Goal: Contribute content: Add original content to the website for others to see

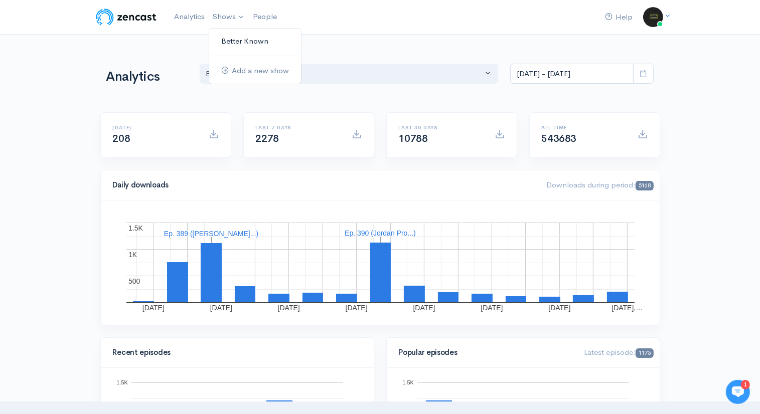
click at [239, 39] on link "Better Known" at bounding box center [255, 42] width 92 height 18
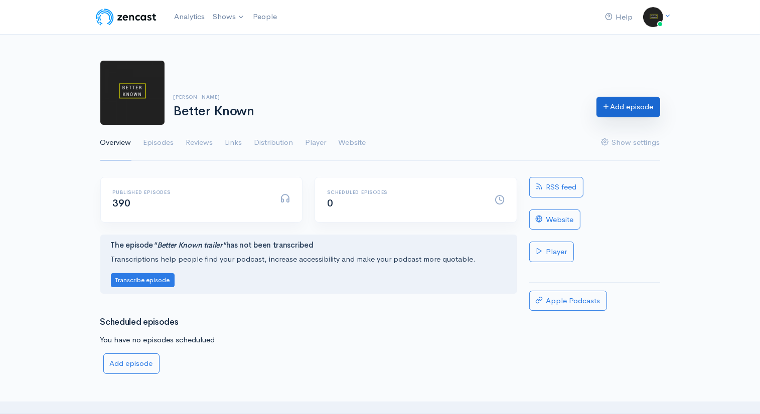
click at [640, 107] on link "Add episode" at bounding box center [629, 107] width 64 height 21
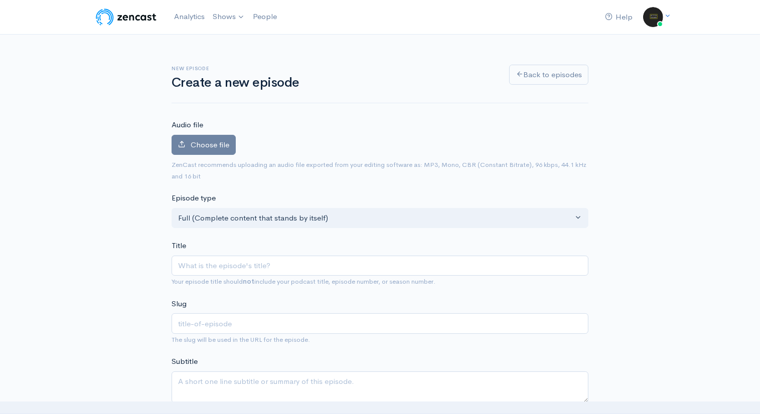
type input "S"
type input "s"
type input "Sa"
type input "sa"
type input "[PERSON_NAME]"
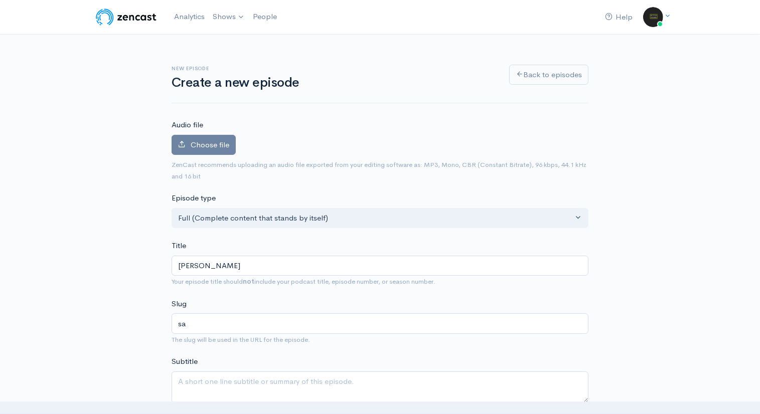
type input "[PERSON_NAME]"
type input "[PERSON_NAME]-s"
type input "[PERSON_NAME]"
type input "[PERSON_NAME]-sed"
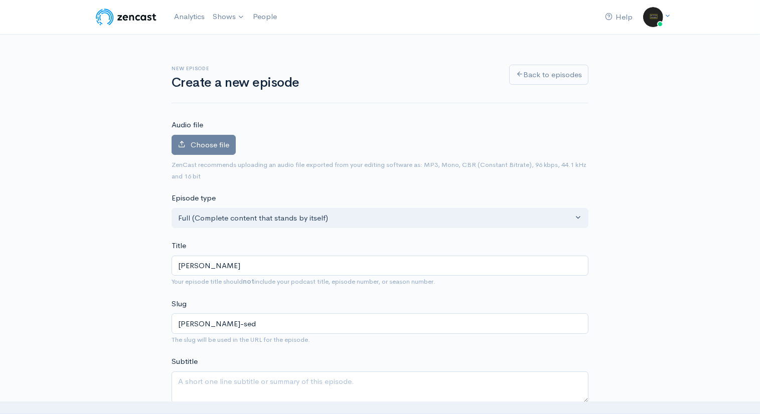
type input "[PERSON_NAME]"
type input "sam-sedg"
type input "[PERSON_NAME]"
type input "[PERSON_NAME]-sedgm"
type input "[PERSON_NAME]"
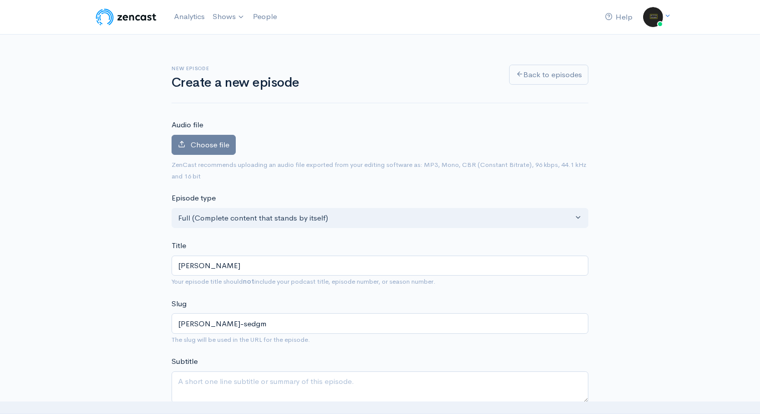
type input "[PERSON_NAME]"
click at [210, 141] on span "Choose file" at bounding box center [210, 145] width 39 height 10
click at [0, 0] on input "Choose file" at bounding box center [0, 0] width 0 height 0
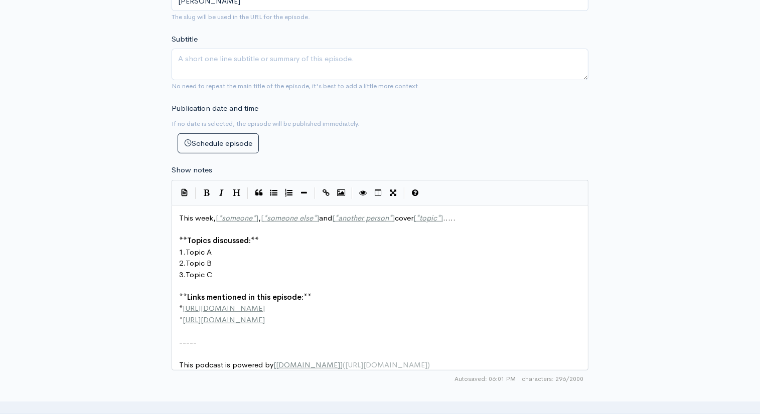
scroll to position [4, 0]
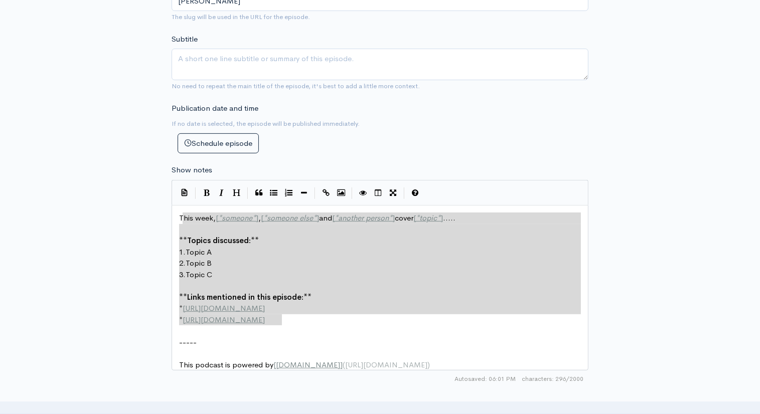
type textarea "This week, [*someone*], [*someone else*] and [*another person*] cover [*topic*]…"
drag, startPoint x: 288, startPoint y: 322, endPoint x: 180, endPoint y: 216, distance: 151.2
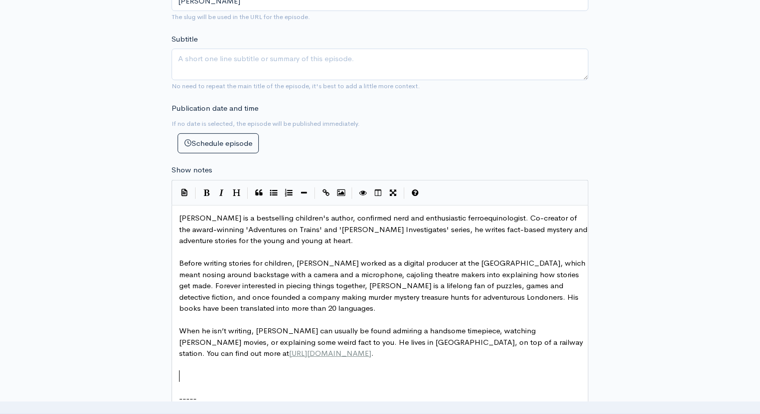
scroll to position [420, 0]
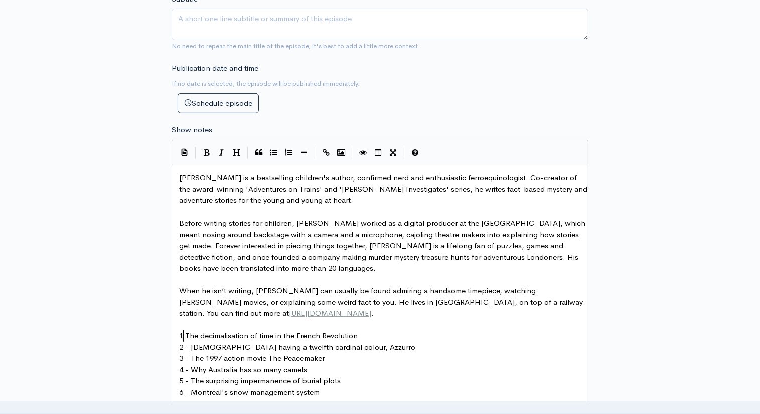
type textarea "."
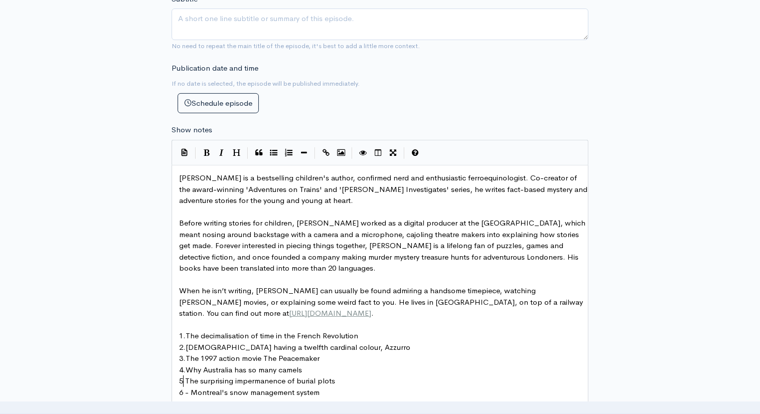
type textarea "."
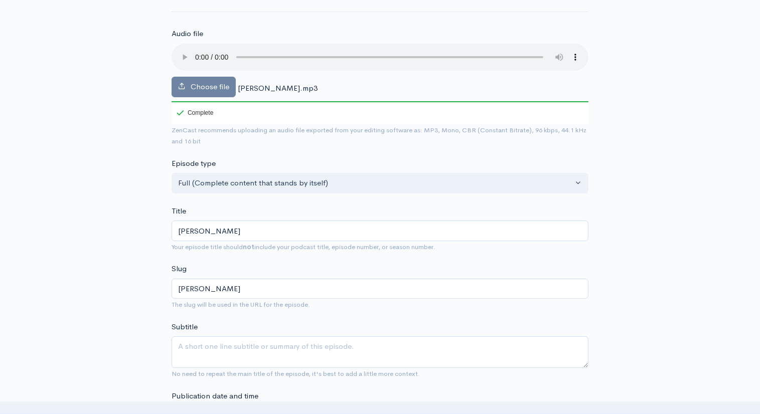
scroll to position [90, 0]
type textarea "."
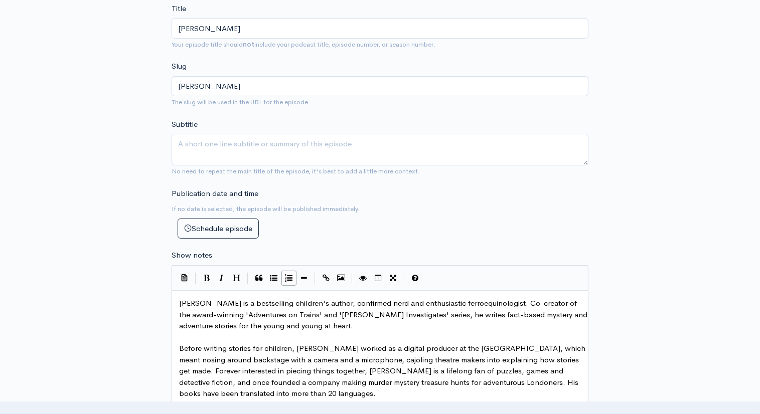
scroll to position [299, 0]
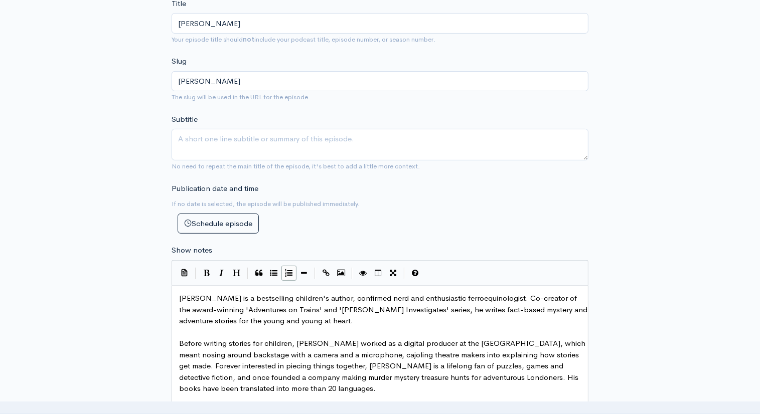
click at [179, 298] on span "[PERSON_NAME] is a bestselling children's author, confirmed nerd and enthusiast…" at bounding box center [384, 310] width 410 height 32
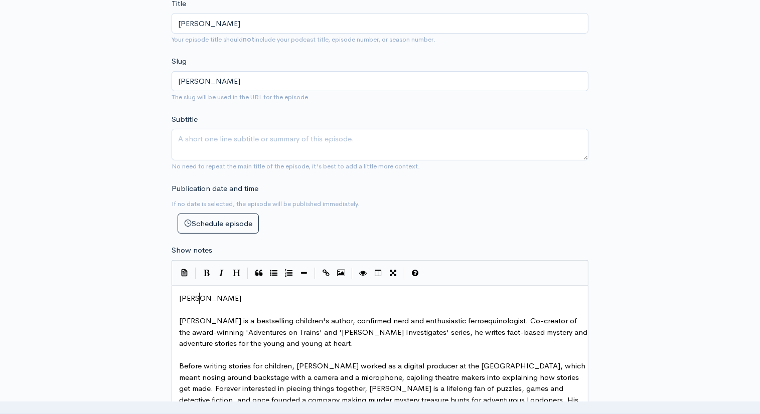
type textarea "[PERSON_NAME]"
type textarea "[PERSON_NAME] discusses with [PERSON_NAME]"
type textarea "n i"
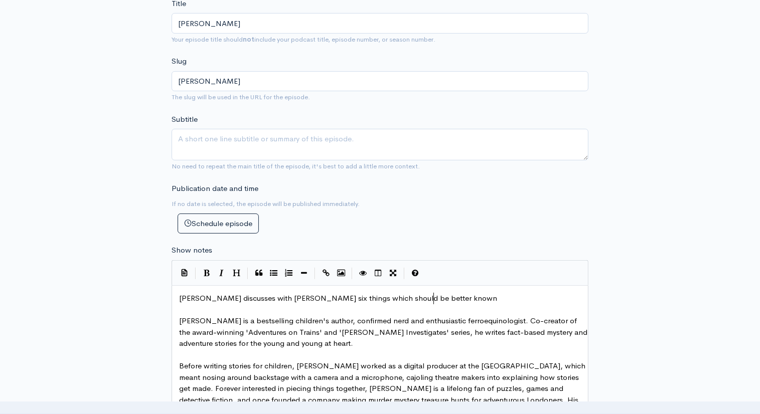
type textarea "six things which should be better known."
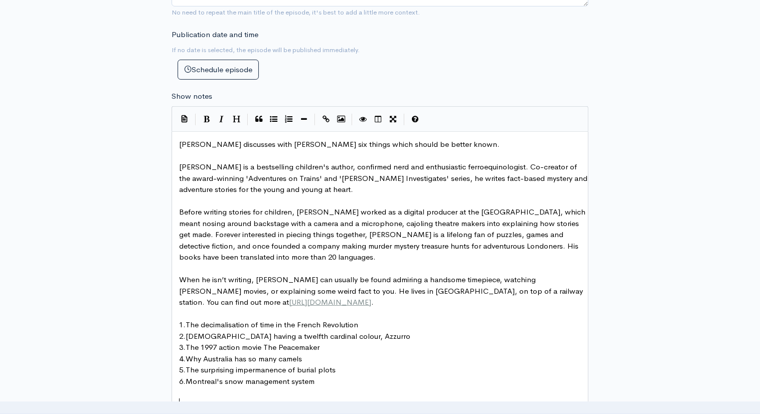
scroll to position [476, 0]
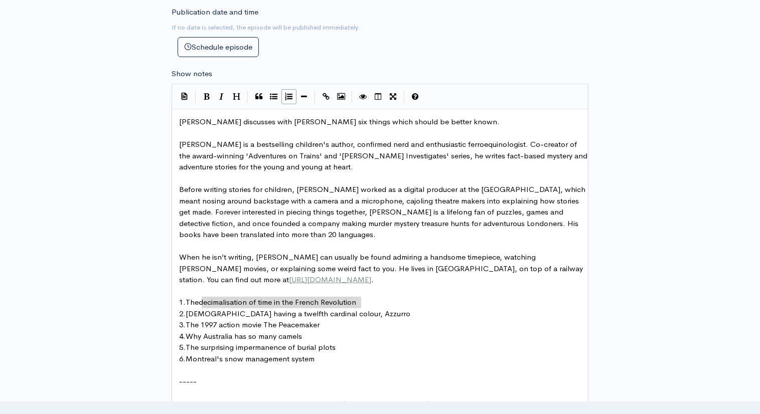
drag, startPoint x: 367, startPoint y: 304, endPoint x: 204, endPoint y: 300, distance: 163.6
type textarea "decimalisation of time in the French Revolution"
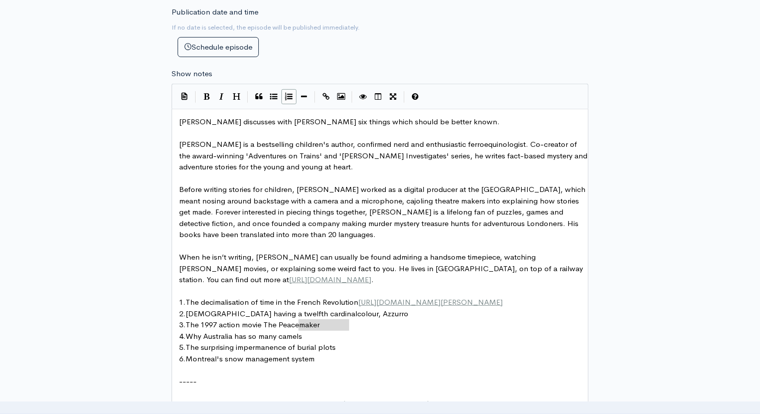
type textarea "colour, Azzurro"
paste textarea
type textarea "The Peacemaker"
paste textarea
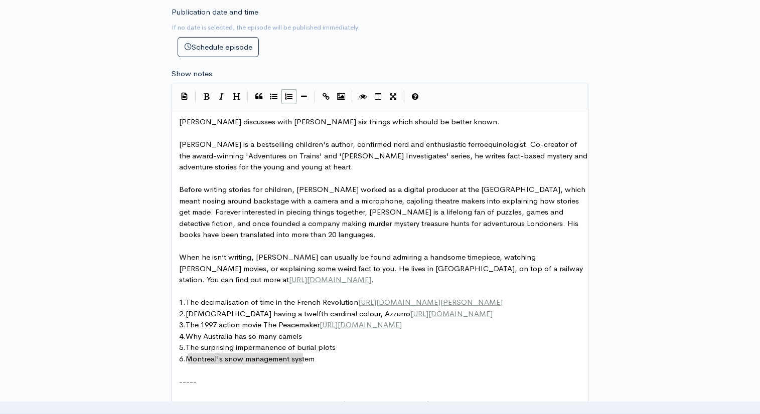
drag, startPoint x: 307, startPoint y: 357, endPoint x: 185, endPoint y: 356, distance: 122.4
type textarea "Why Australia has so many camels"
paste textarea
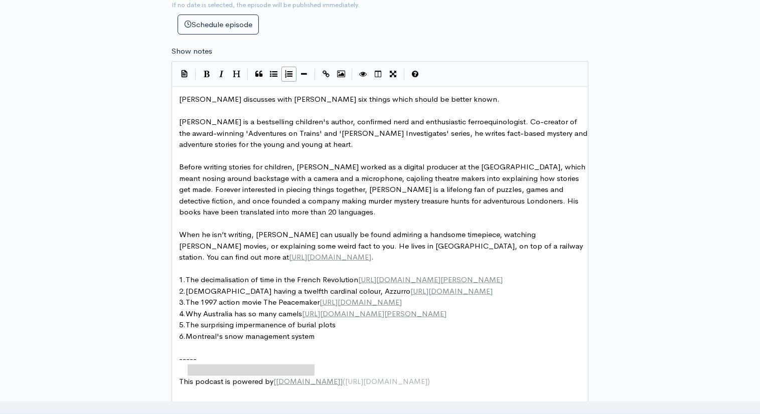
drag, startPoint x: 314, startPoint y: 368, endPoint x: 191, endPoint y: 367, distance: 123.5
type textarea "Montreal's snow management system"
paste textarea
click at [346, 331] on pre "5. The surprising impermanence of burial plots" at bounding box center [383, 326] width 413 height 12
paste textarea
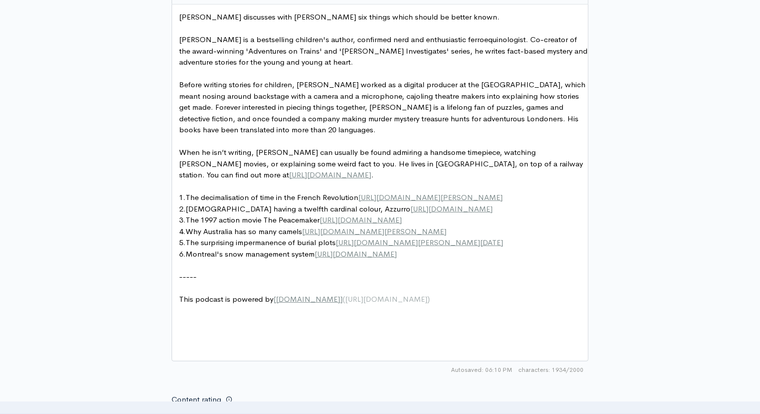
scroll to position [581, 0]
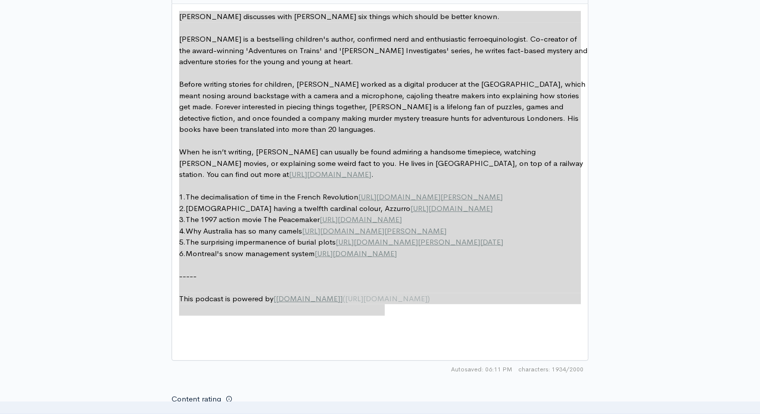
drag, startPoint x: 403, startPoint y: 314, endPoint x: 167, endPoint y: 11, distance: 384.7
click at [167, 11] on div "New episode Create a new episode Back to episodes Audio file Choose file [PERSO…" at bounding box center [380, 76] width 429 height 1244
type textarea "Lor Ipsumdo sitametco adip Elit sed doeius tempo incidi ut labore etdol. Mag Al…"
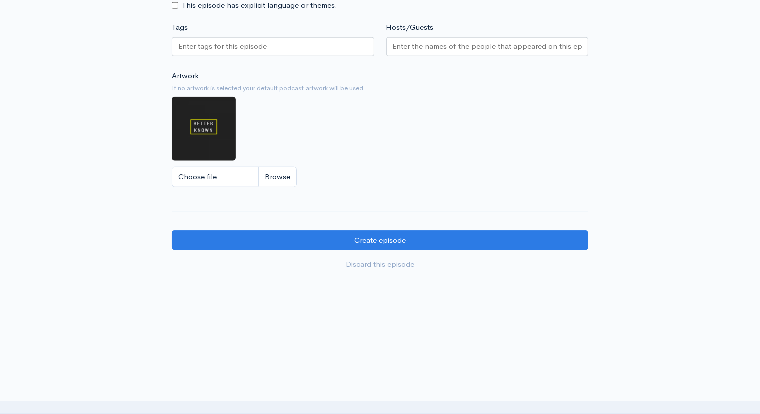
scroll to position [1000, 0]
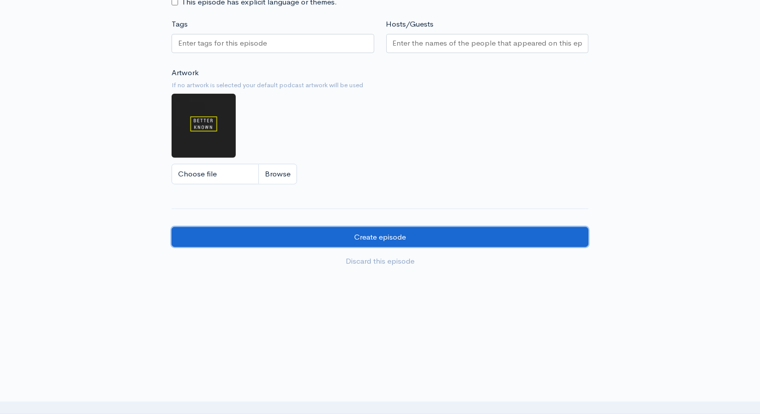
click at [456, 240] on input "Create episode" at bounding box center [380, 237] width 417 height 21
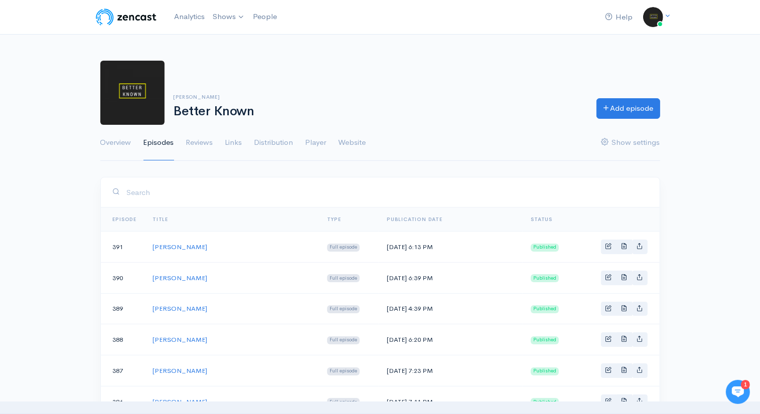
click at [145, 13] on img at bounding box center [126, 17] width 64 height 20
